Goal: Information Seeking & Learning: Learn about a topic

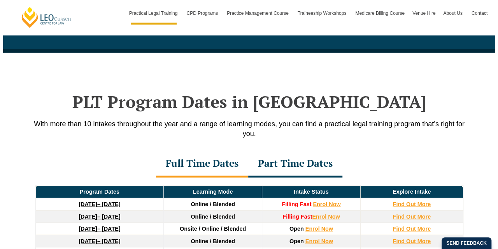
scroll to position [1042, 0]
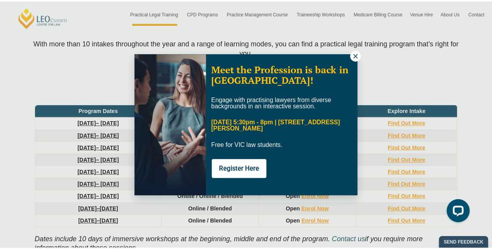
scroll to position [0, 0]
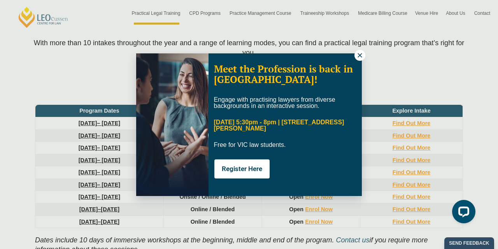
click at [361, 54] on icon at bounding box center [360, 55] width 7 height 7
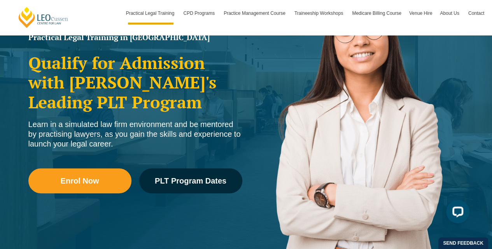
scroll to position [116, 0]
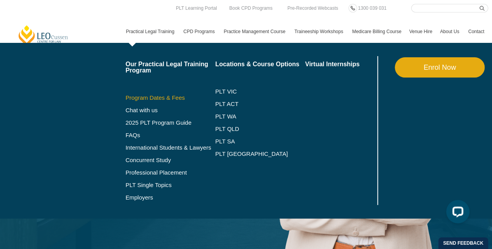
click at [165, 100] on link "Program Dates & Fees" at bounding box center [171, 98] width 90 height 6
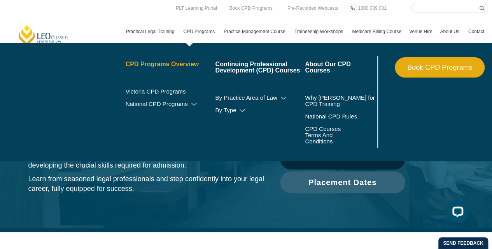
click at [192, 64] on link "CPD Programs Overview" at bounding box center [171, 64] width 90 height 6
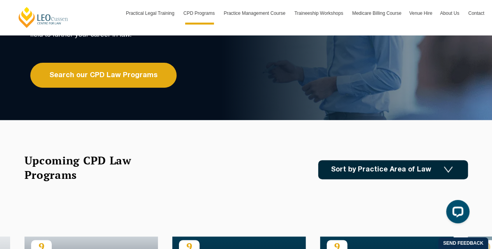
scroll to position [109, 0]
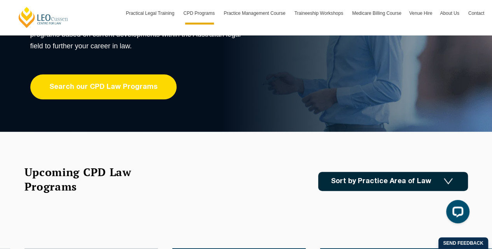
click at [149, 75] on link "Search our CPD Law Programs" at bounding box center [103, 86] width 146 height 25
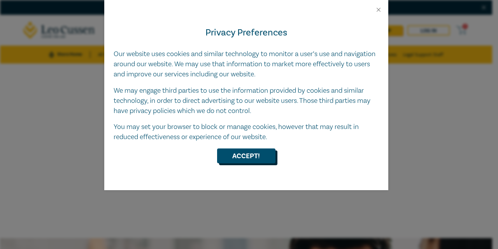
click at [258, 158] on button "Accept!" at bounding box center [246, 155] width 58 height 15
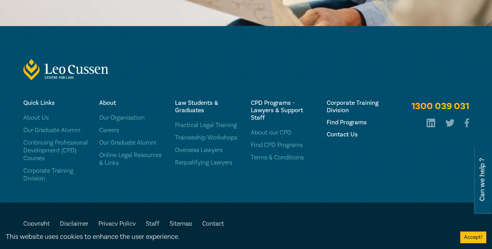
scroll to position [1307, 0]
